Goal: Task Accomplishment & Management: Complete application form

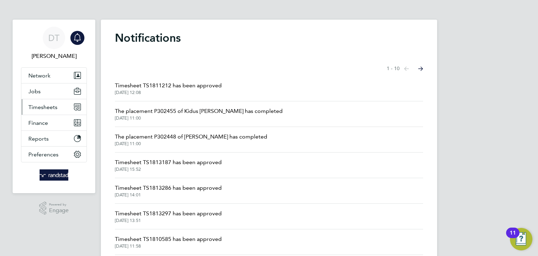
click at [43, 110] on button "Timesheets" at bounding box center [53, 106] width 65 height 15
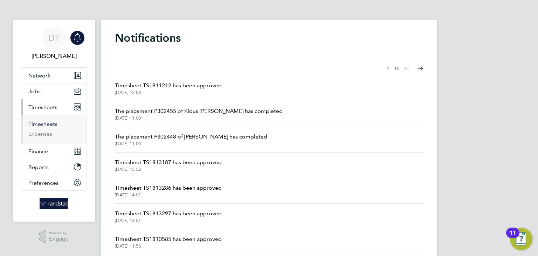
click at [43, 123] on link "Timesheets" at bounding box center [42, 123] width 29 height 7
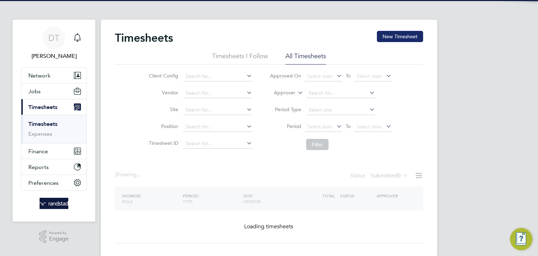
click at [387, 37] on button "New Timesheet" at bounding box center [400, 36] width 46 height 11
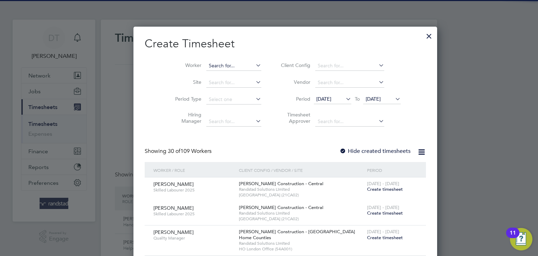
click at [206, 63] on input at bounding box center [233, 66] width 55 height 10
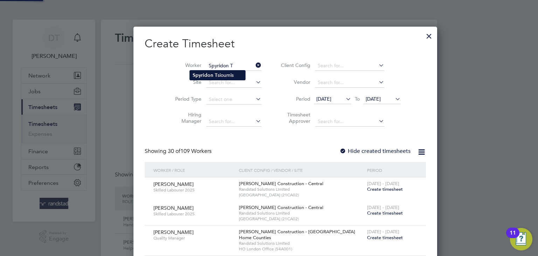
click at [201, 75] on b "Spyridon" at bounding box center [203, 75] width 21 height 6
type input "[PERSON_NAME]"
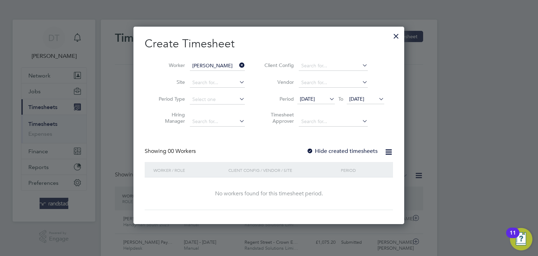
click at [322, 151] on label "Hide created timesheets" at bounding box center [341, 150] width 71 height 7
click at [359, 102] on span "[DATE]" at bounding box center [365, 99] width 37 height 9
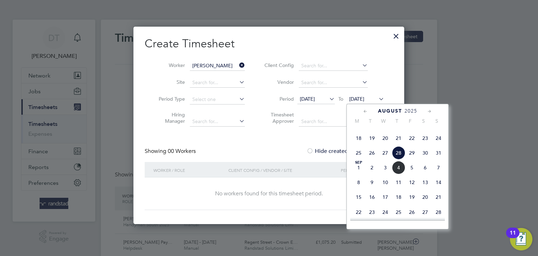
click at [396, 174] on span "4" at bounding box center [398, 167] width 13 height 13
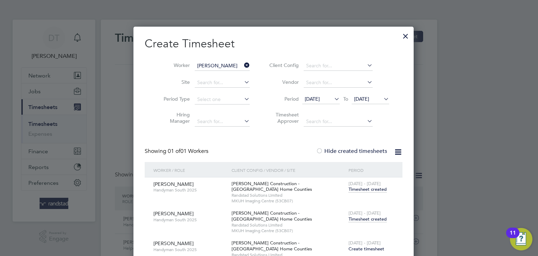
click at [357, 216] on span "Timesheet created" at bounding box center [367, 219] width 38 height 6
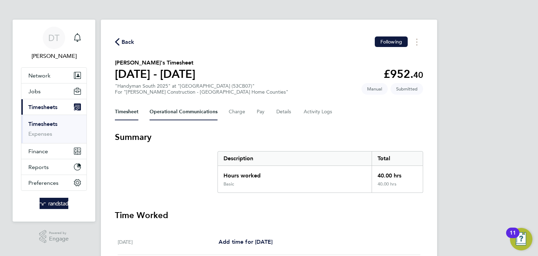
click at [167, 113] on Communications-tab "Operational Communications" at bounding box center [183, 111] width 68 height 17
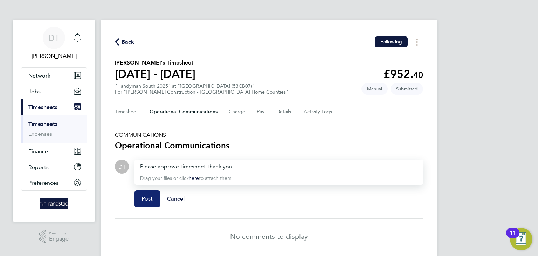
click at [141, 196] on span "Post" at bounding box center [147, 198] width 12 height 7
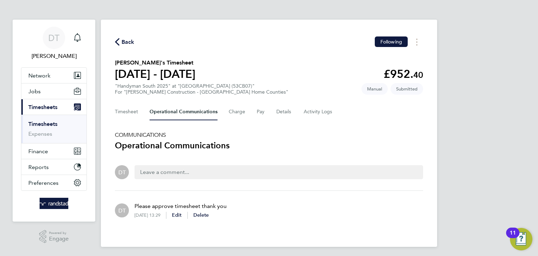
click at [130, 45] on span "Back" at bounding box center [127, 42] width 13 height 8
